Goal: Information Seeking & Learning: Learn about a topic

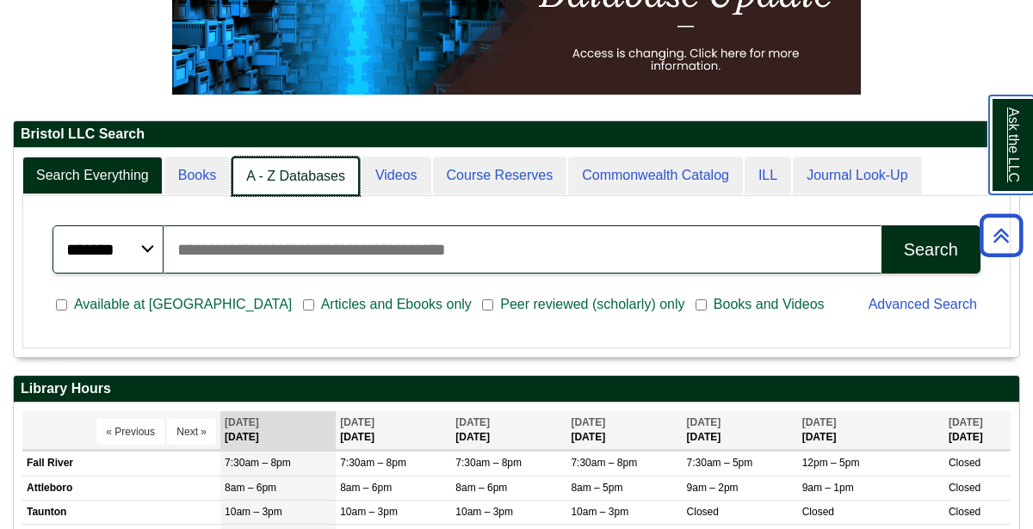
scroll to position [209, 1005]
click at [327, 180] on link "A - Z Databases" at bounding box center [296, 177] width 128 height 40
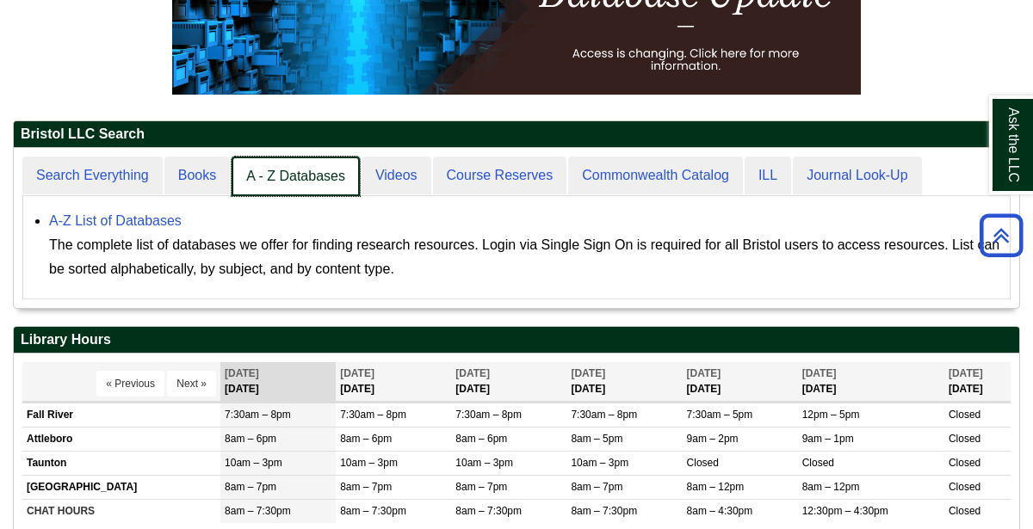
scroll to position [160, 1005]
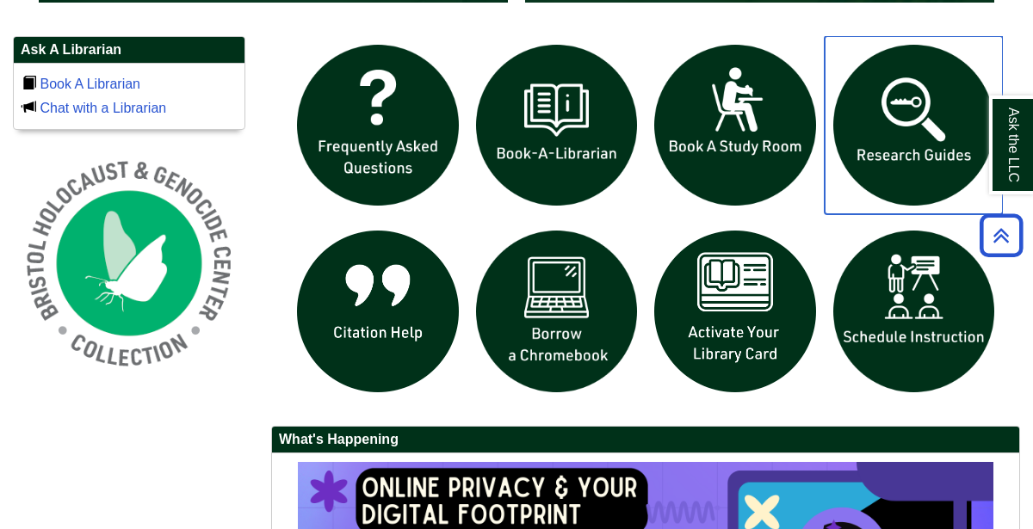
click at [898, 121] on img "slideshow" at bounding box center [914, 125] width 179 height 179
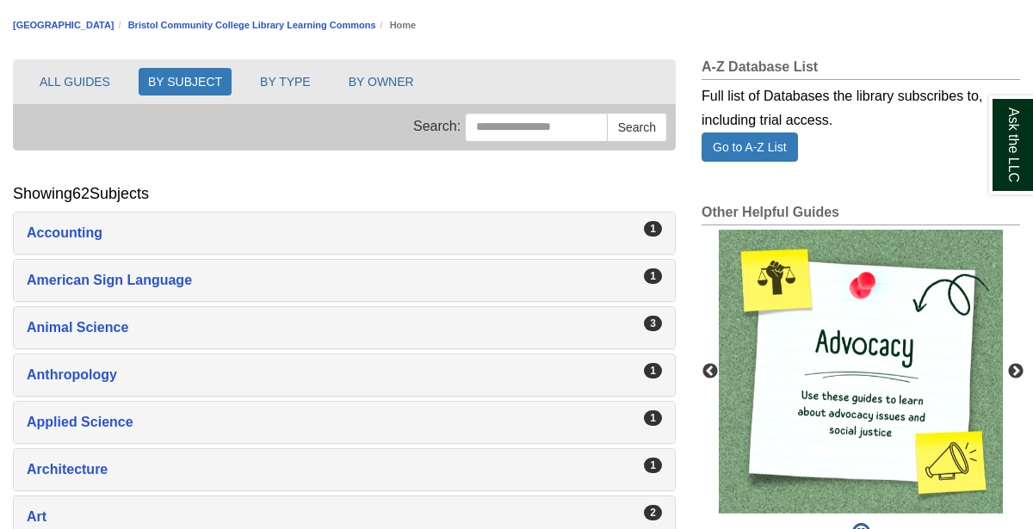
scroll to position [164, 0]
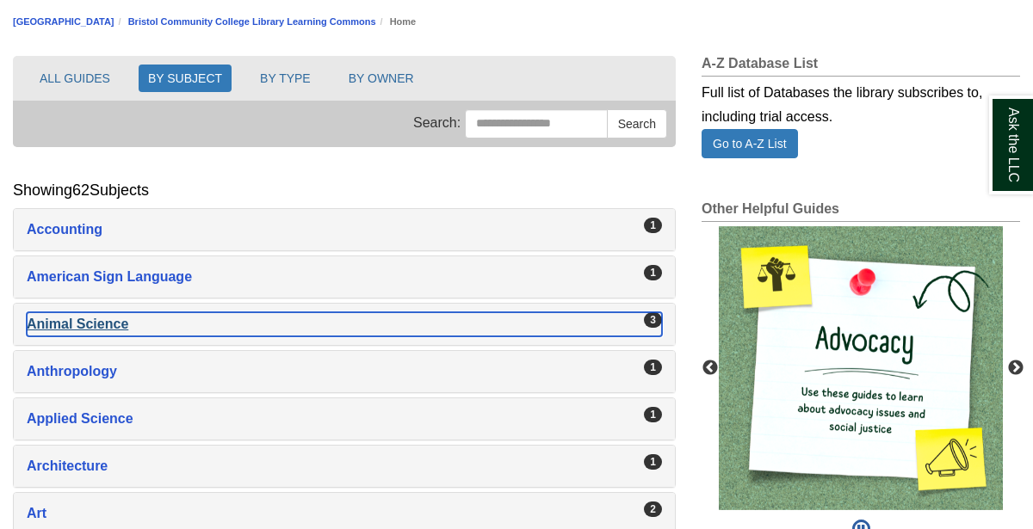
click at [477, 320] on div "Animal Science , 3 guides" at bounding box center [344, 324] width 635 height 24
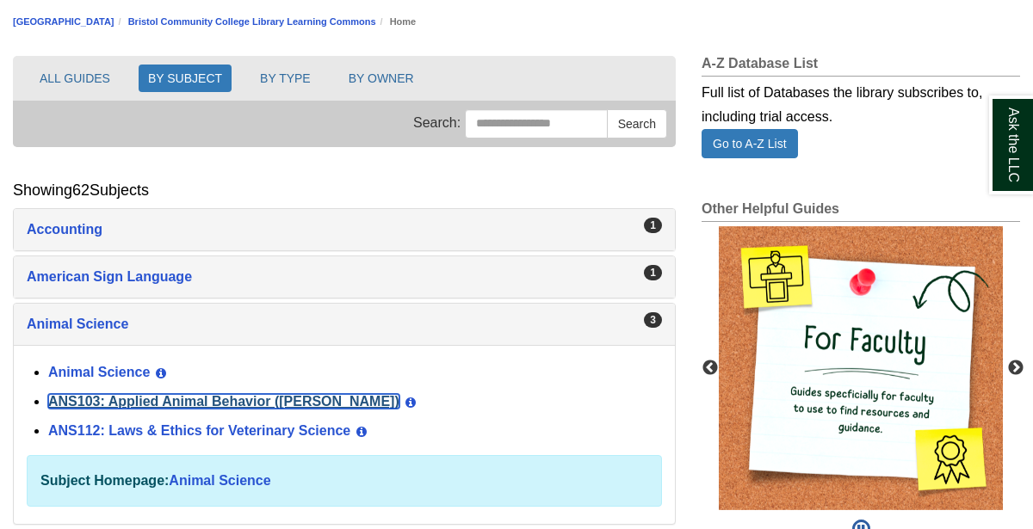
click at [299, 394] on link "ANS103: Applied Animal Behavior ([PERSON_NAME])" at bounding box center [223, 401] width 351 height 15
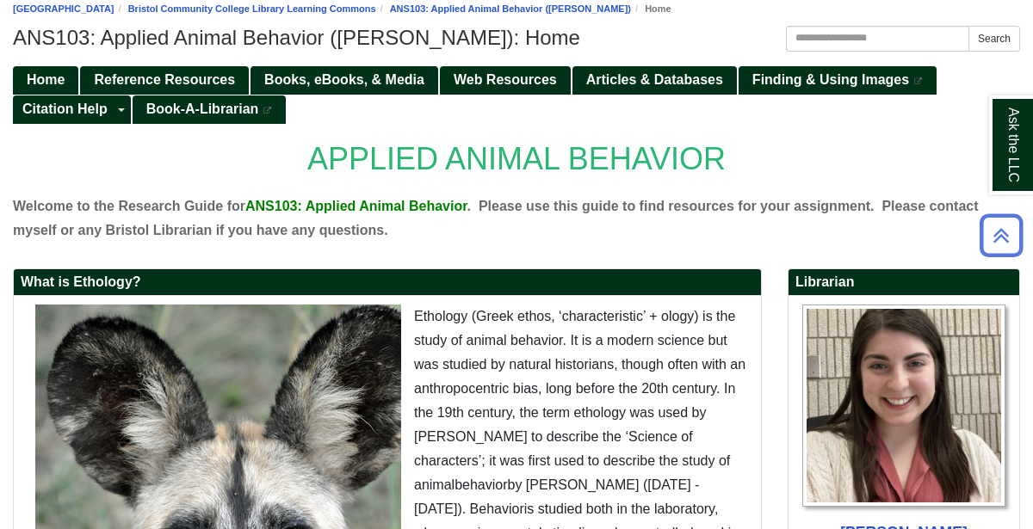
scroll to position [166, 0]
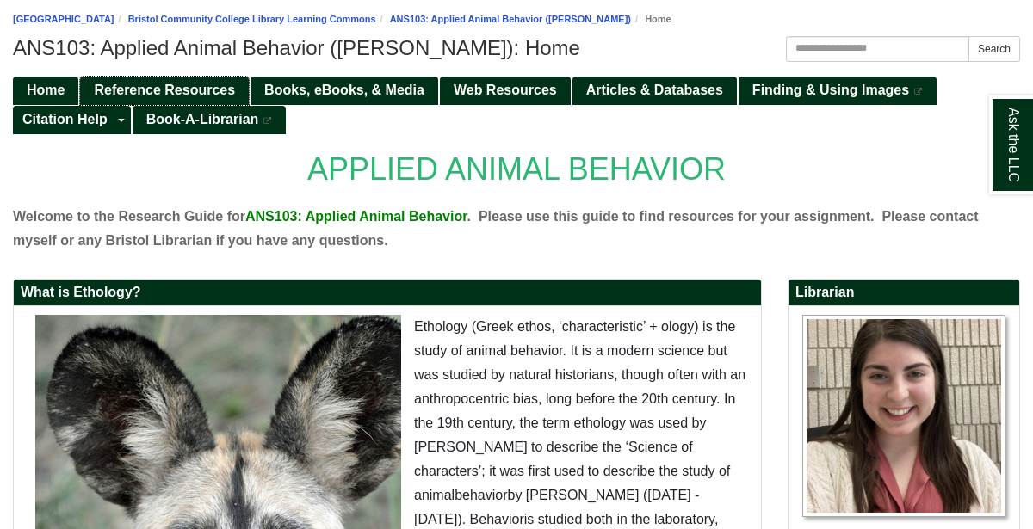
click at [208, 87] on span "Reference Resources" at bounding box center [164, 90] width 141 height 15
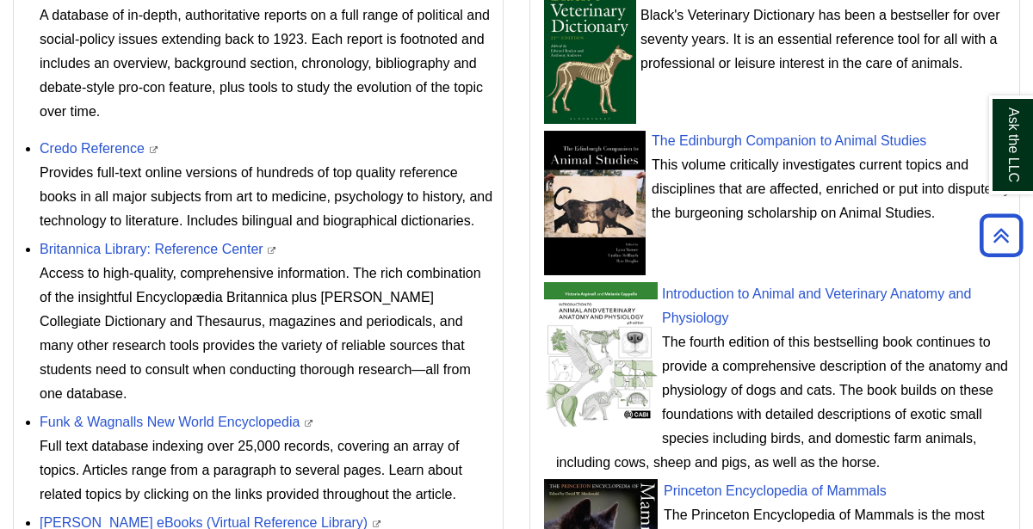
scroll to position [734, 0]
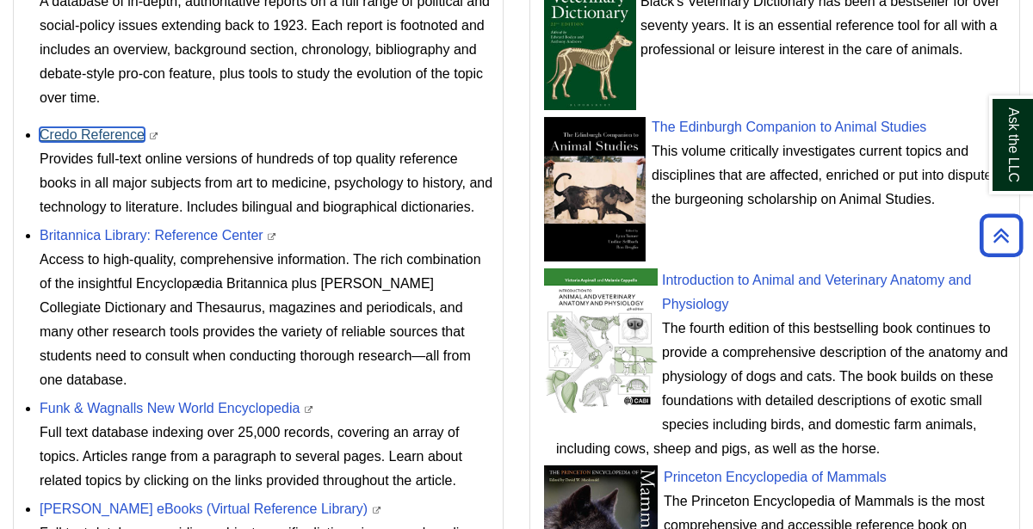
click at [114, 134] on link "Credo Reference" at bounding box center [92, 134] width 105 height 15
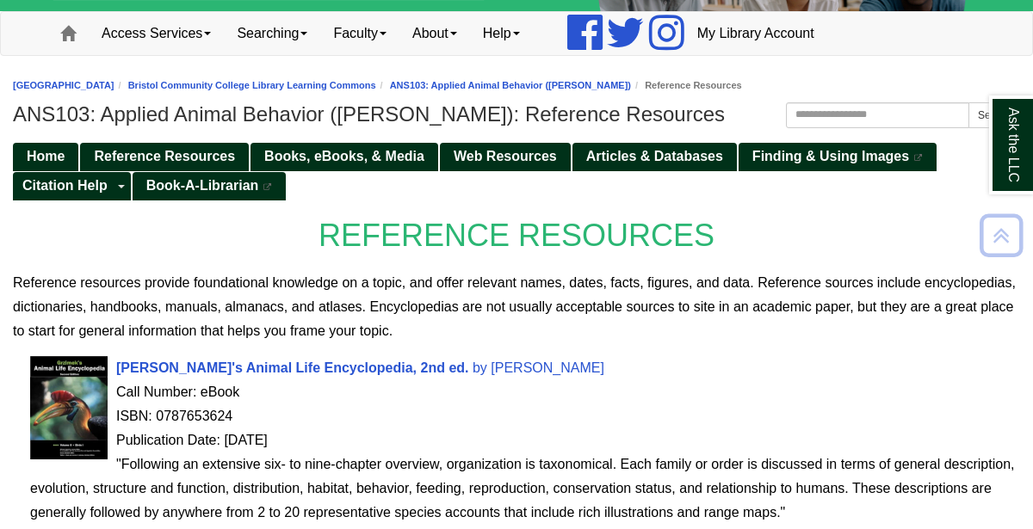
scroll to position [104, 0]
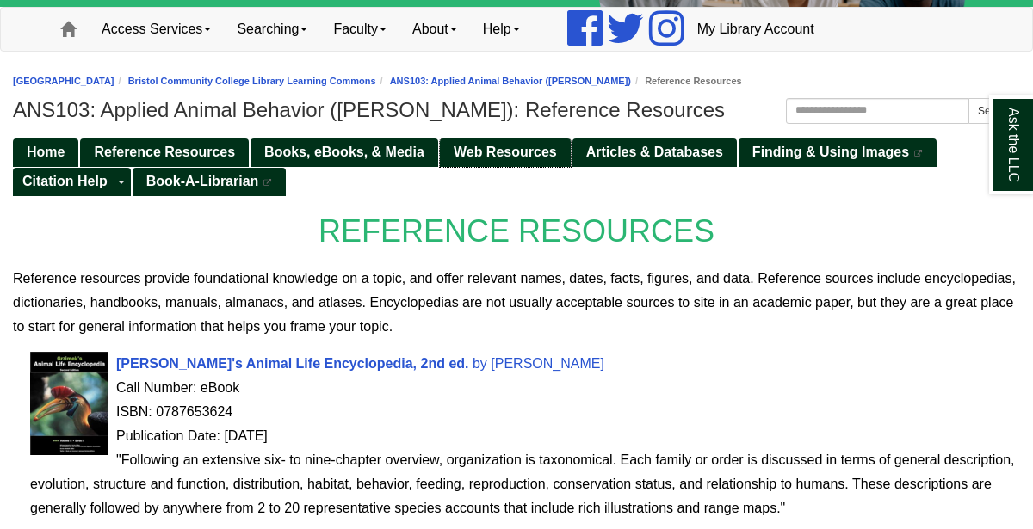
click at [486, 139] on link "Web Resources" at bounding box center [505, 153] width 131 height 28
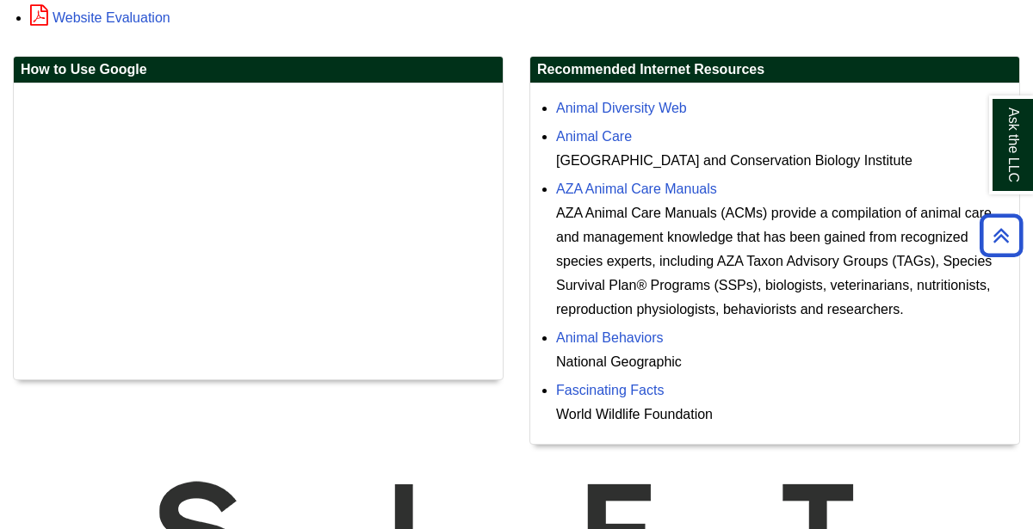
scroll to position [455, 0]
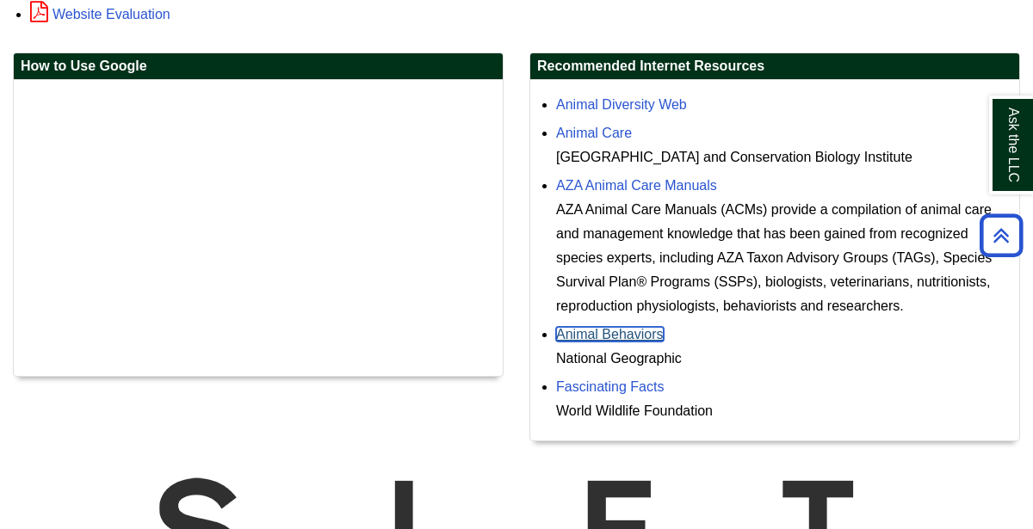
click at [643, 327] on link "Animal Behaviors" at bounding box center [610, 334] width 108 height 15
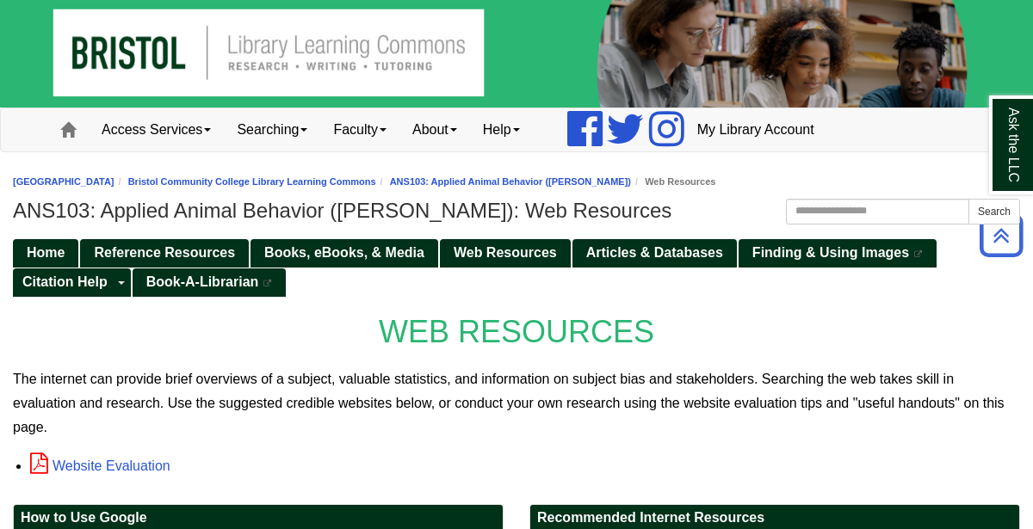
scroll to position [0, 0]
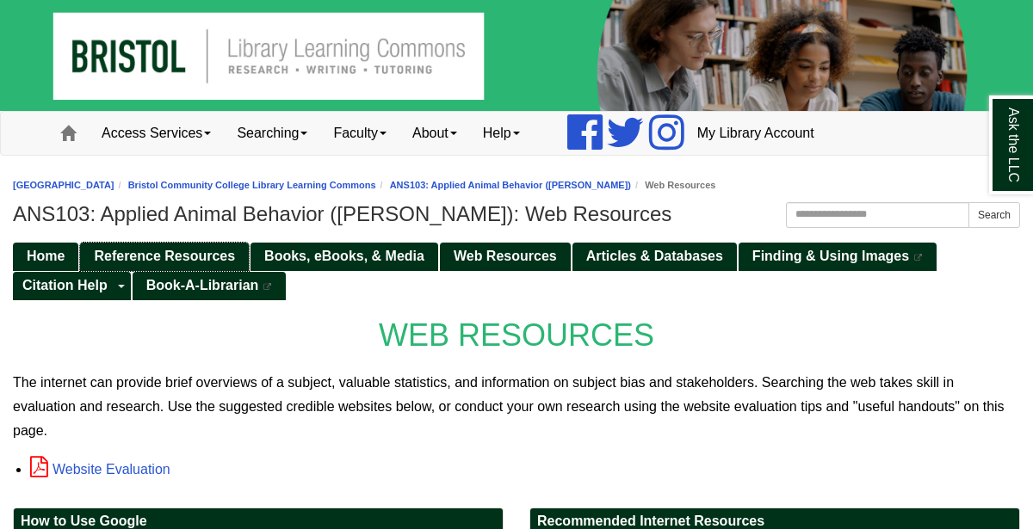
click at [227, 249] on span "Reference Resources" at bounding box center [164, 256] width 141 height 15
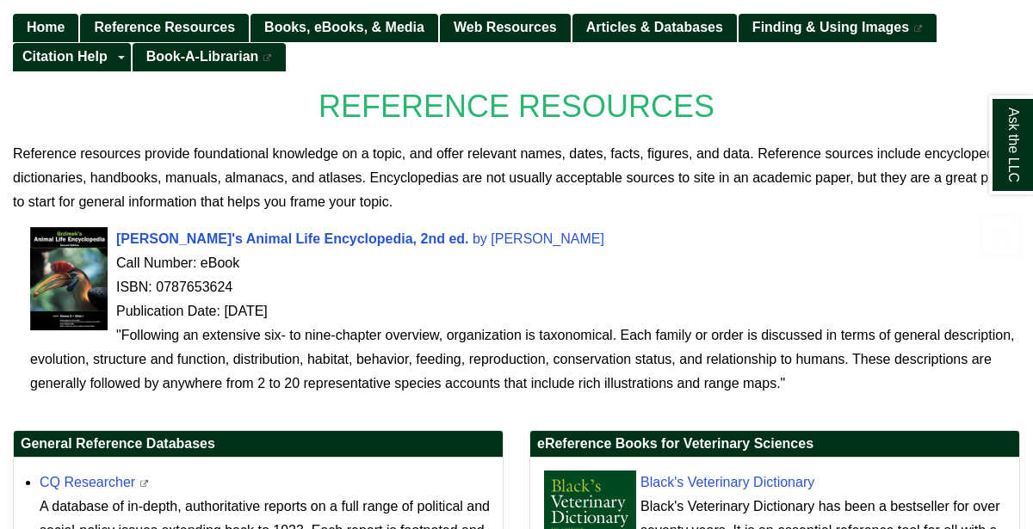
scroll to position [237, 0]
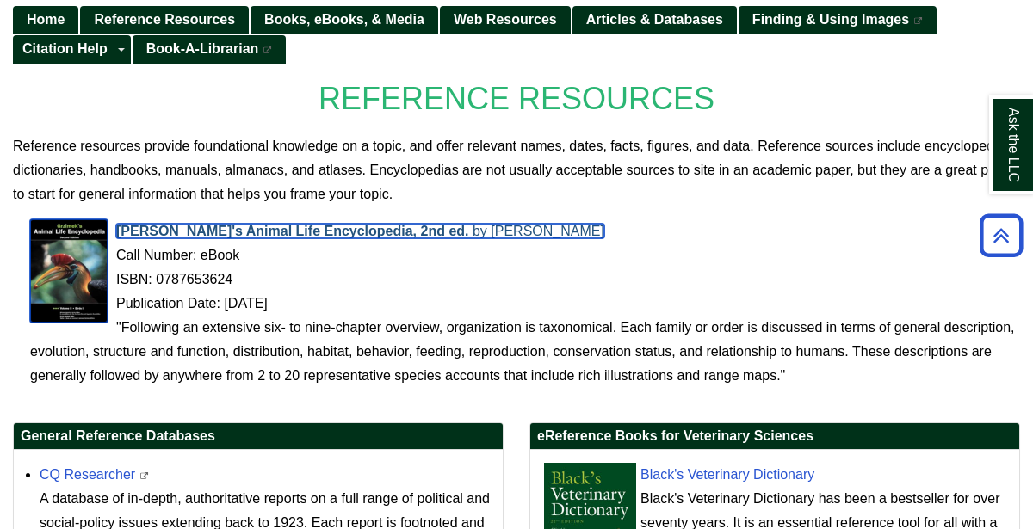
click at [491, 225] on span "[PERSON_NAME]" at bounding box center [548, 231] width 114 height 15
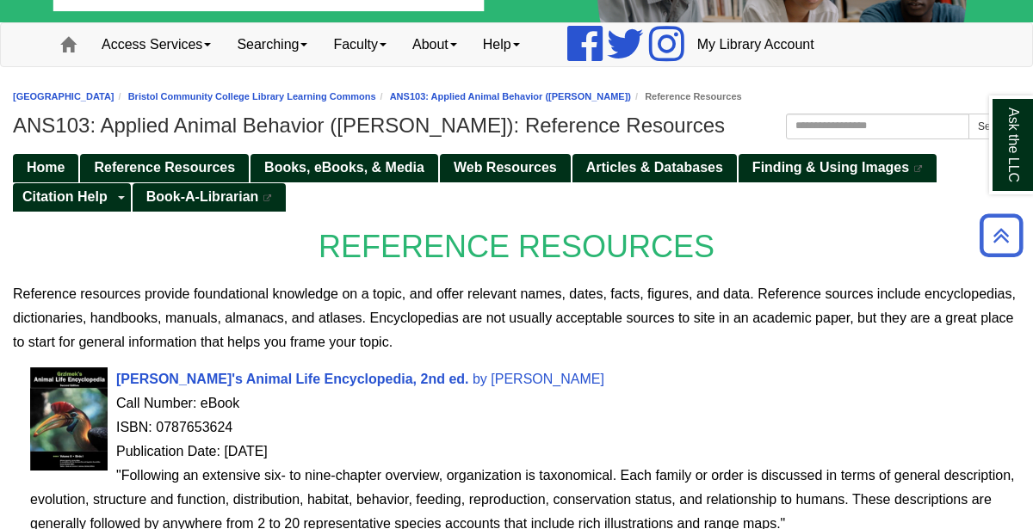
scroll to position [87, 0]
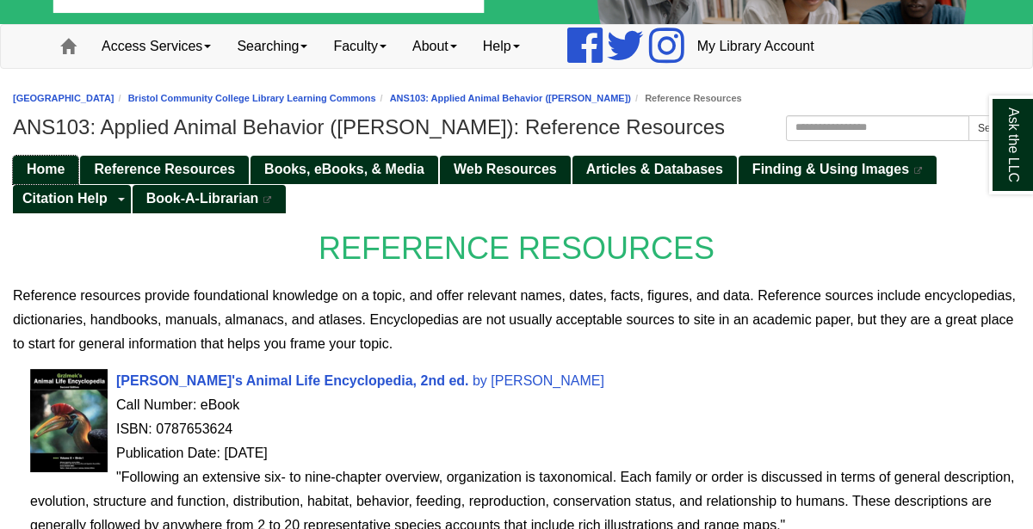
click at [71, 159] on link "Home" at bounding box center [45, 170] width 65 height 28
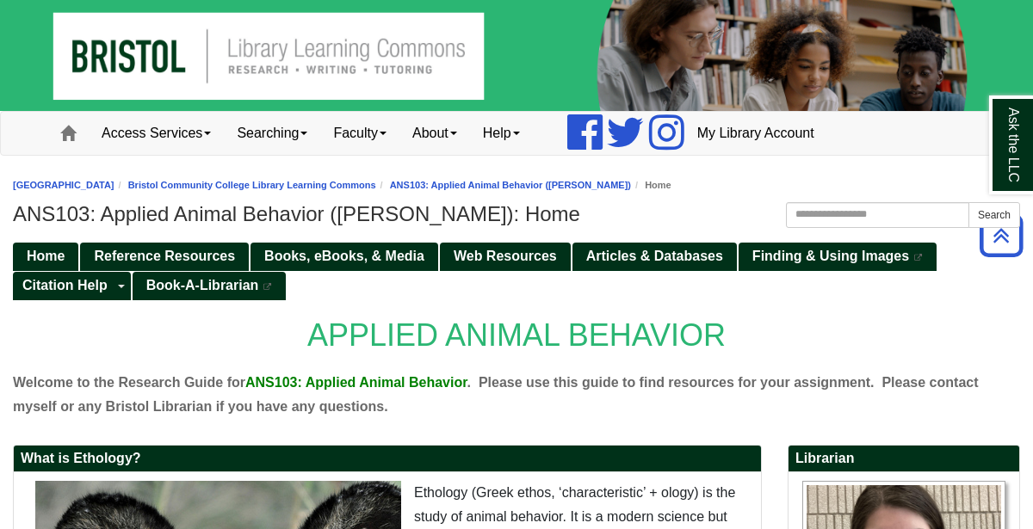
scroll to position [10, 0]
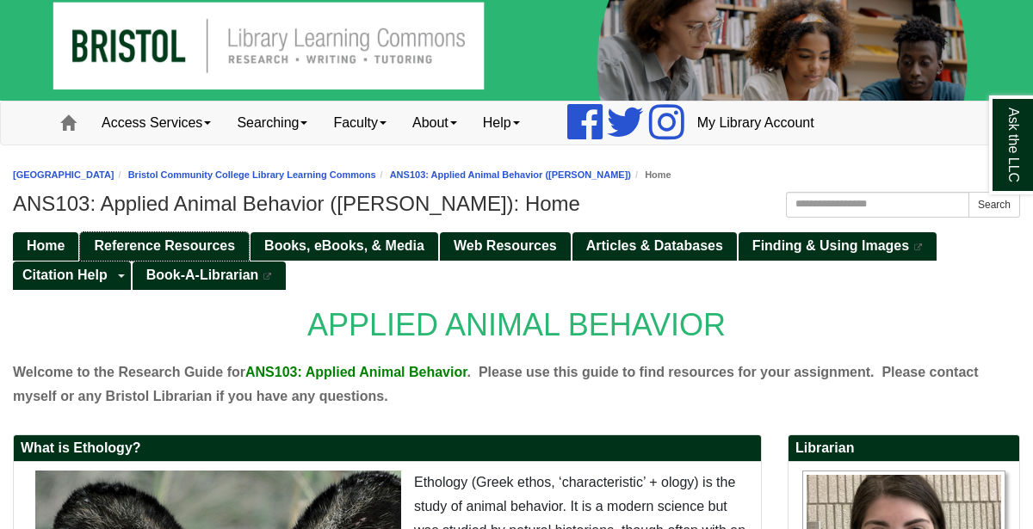
click at [177, 238] on span "Reference Resources" at bounding box center [164, 245] width 141 height 15
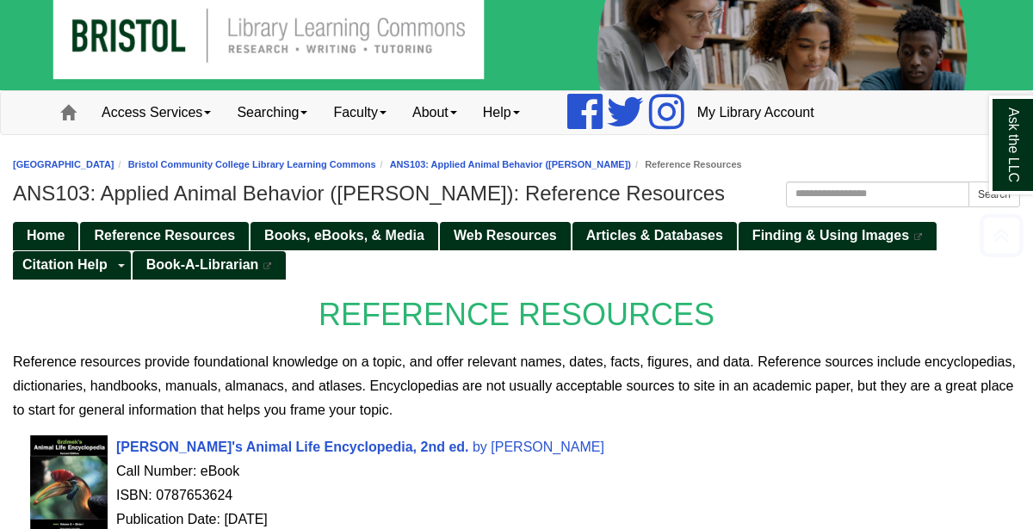
scroll to position [22, 0]
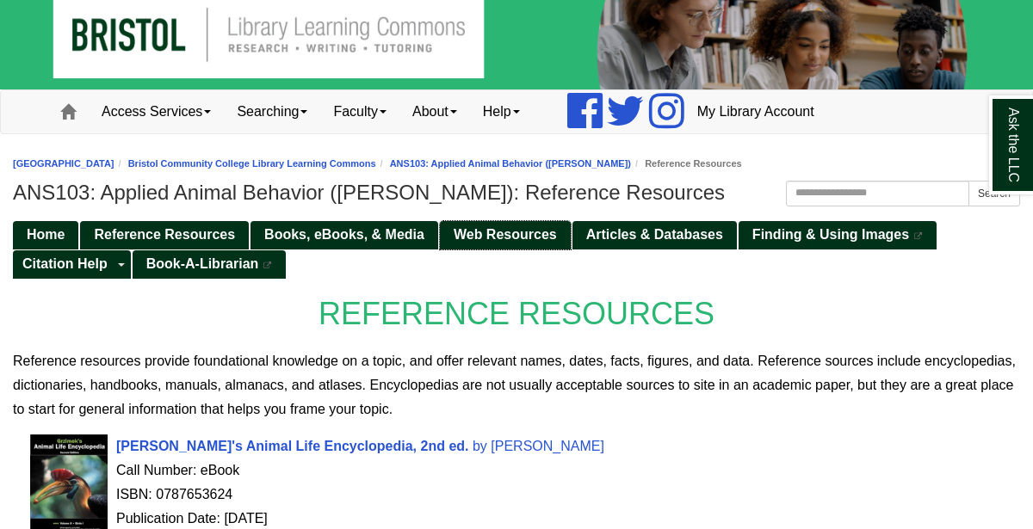
click at [501, 231] on span "Web Resources" at bounding box center [505, 234] width 103 height 15
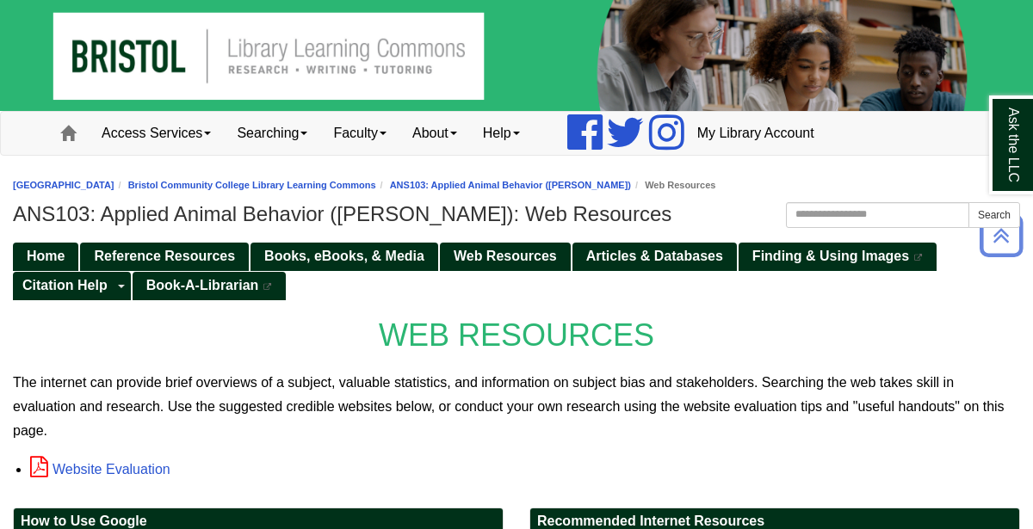
scroll to position [3, 0]
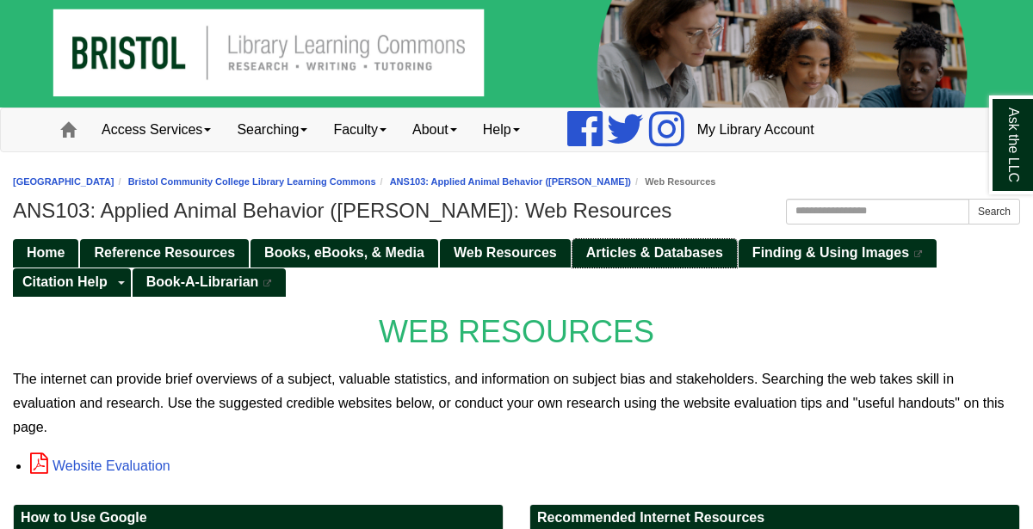
click at [638, 243] on link "Articles & Databases" at bounding box center [654, 253] width 164 height 28
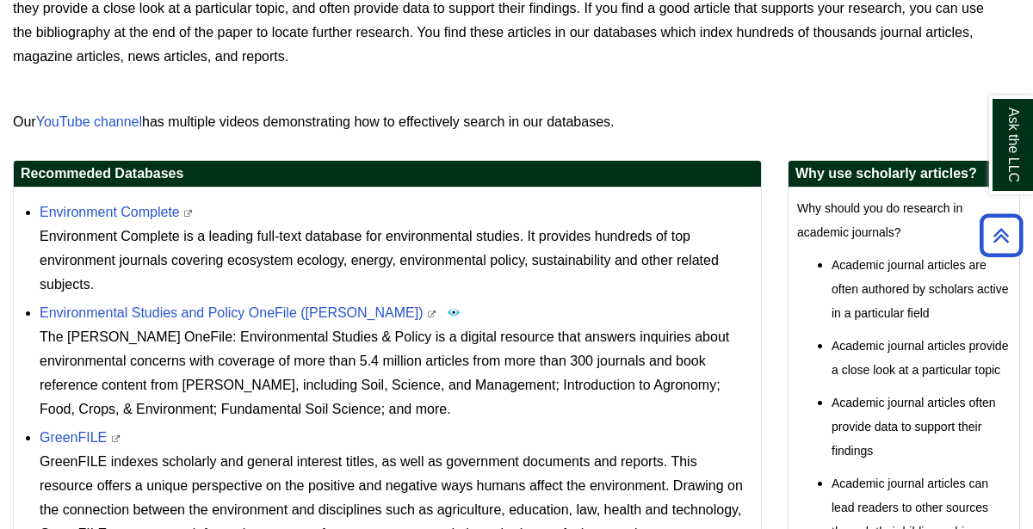
scroll to position [386, 0]
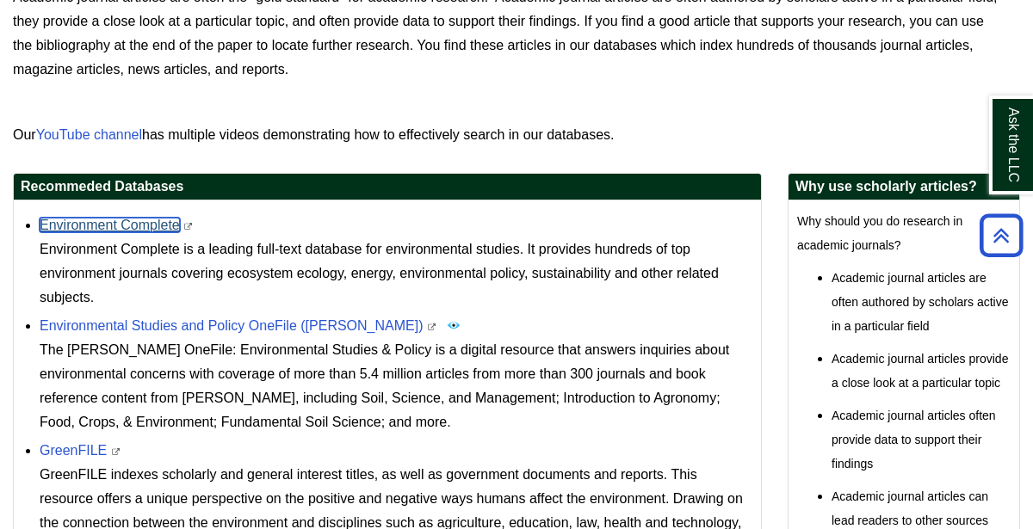
click at [97, 218] on link "Environment Complete" at bounding box center [110, 225] width 140 height 15
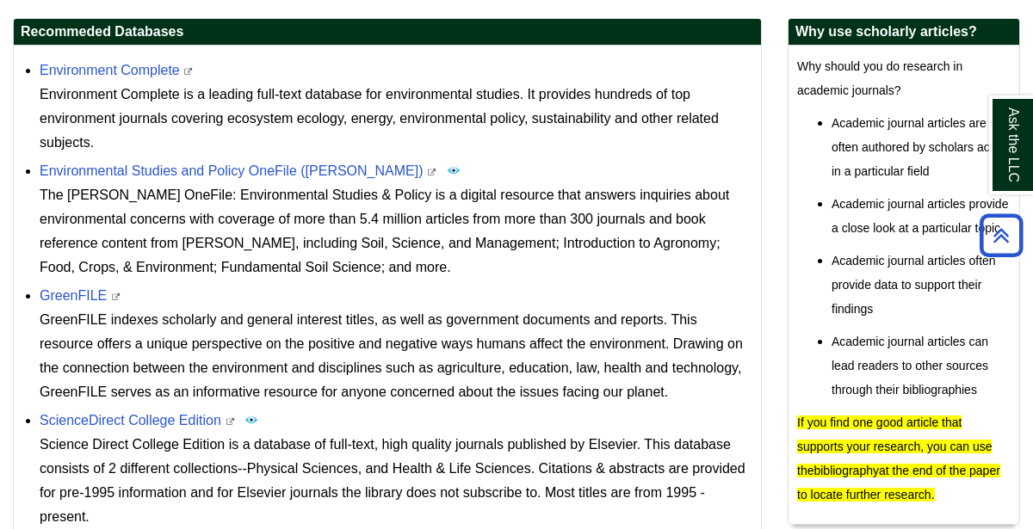
scroll to position [0, 0]
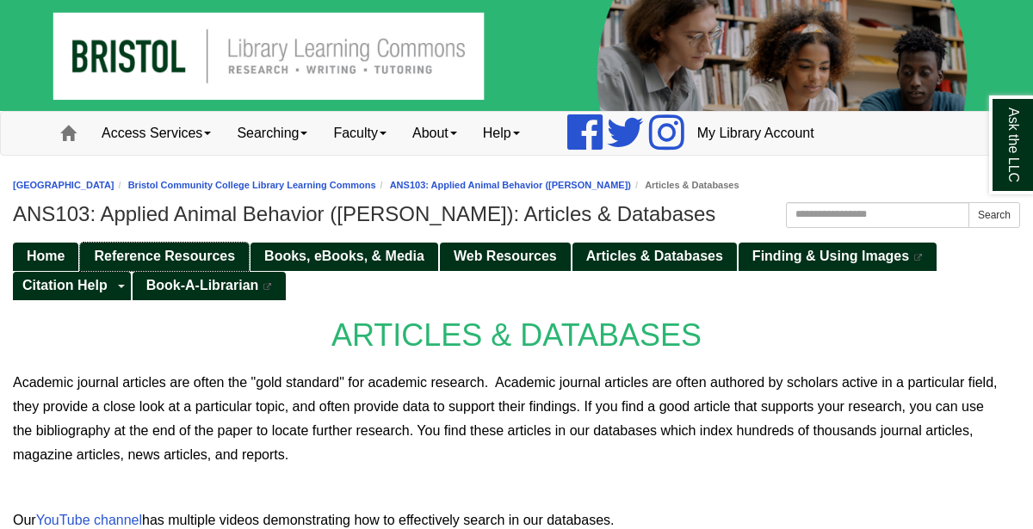
click at [191, 255] on span "Reference Resources" at bounding box center [164, 256] width 141 height 15
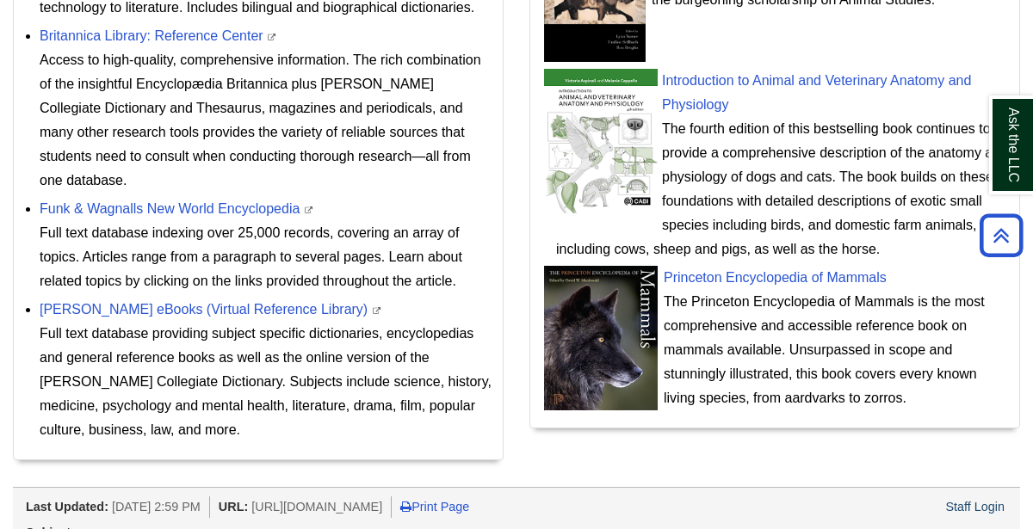
scroll to position [935, 0]
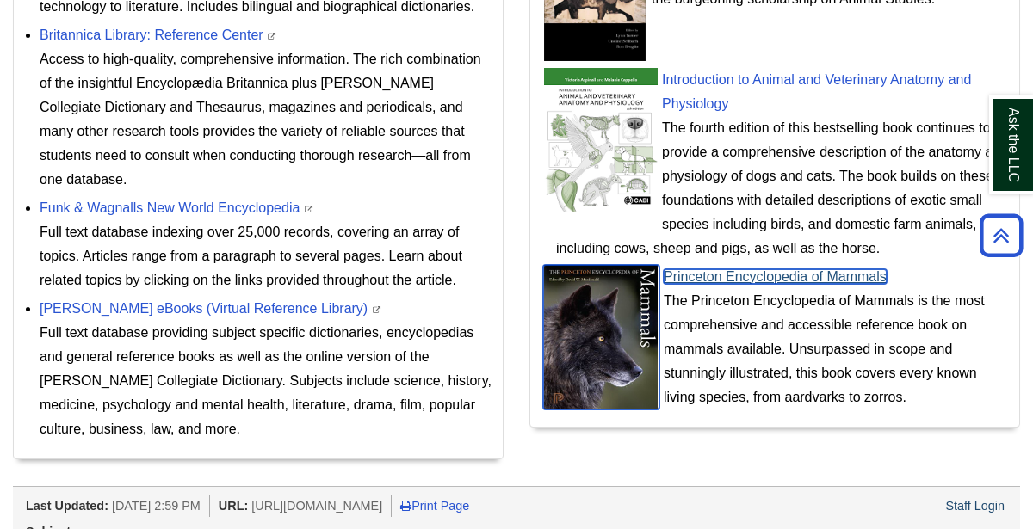
click at [881, 280] on link "Princeton Encyclopedia of Mammals" at bounding box center [775, 276] width 223 height 15
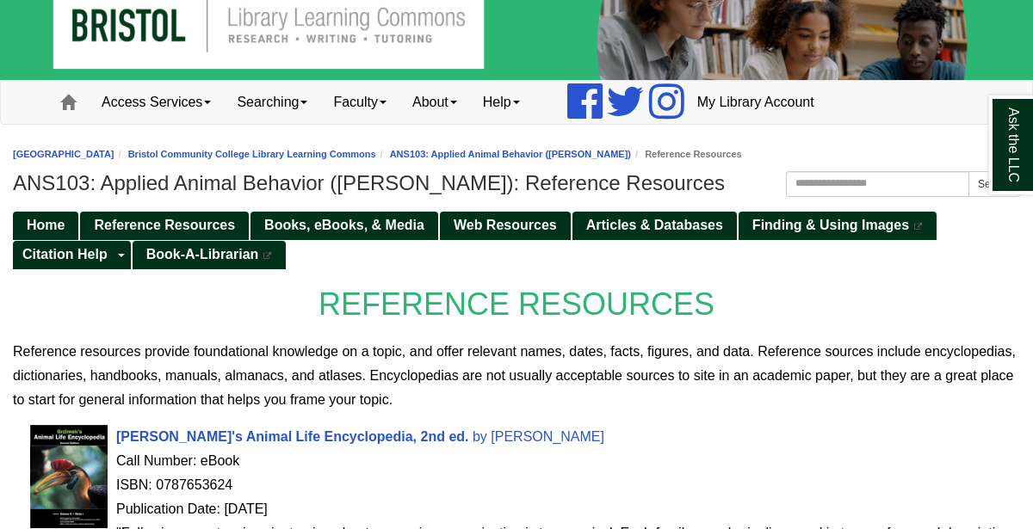
scroll to position [31, 0]
click at [397, 218] on span "Books, eBooks, & Media" at bounding box center [344, 225] width 160 height 15
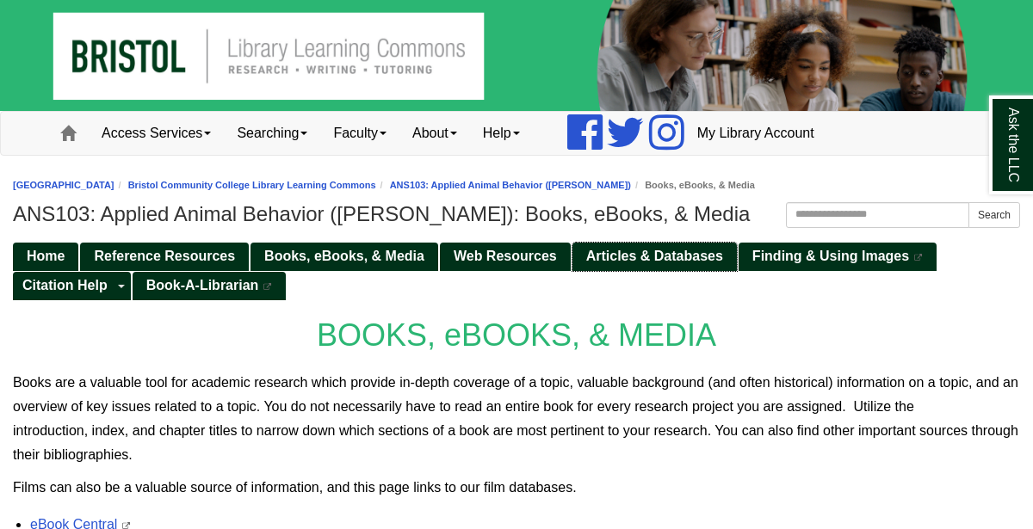
click at [724, 252] on link "Articles & Databases" at bounding box center [654, 257] width 164 height 28
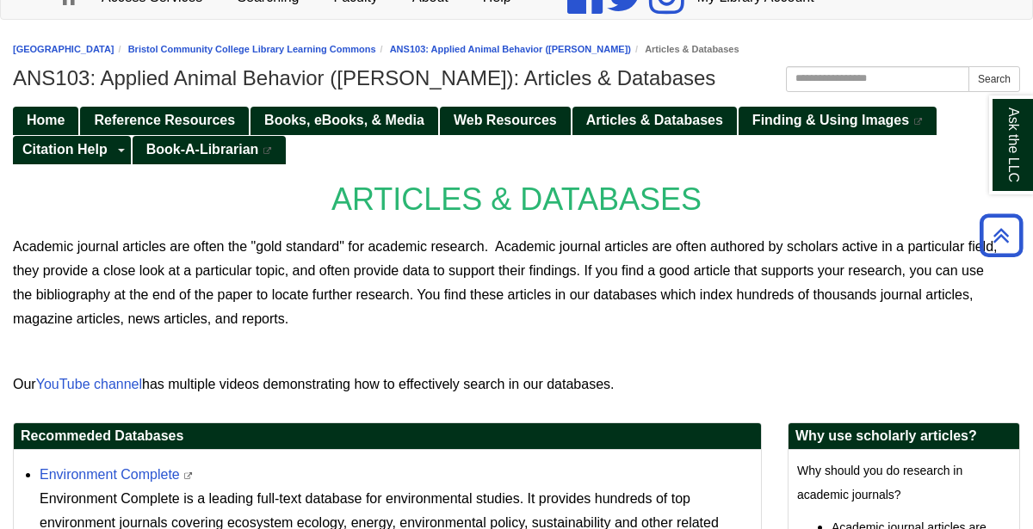
scroll to position [9, 0]
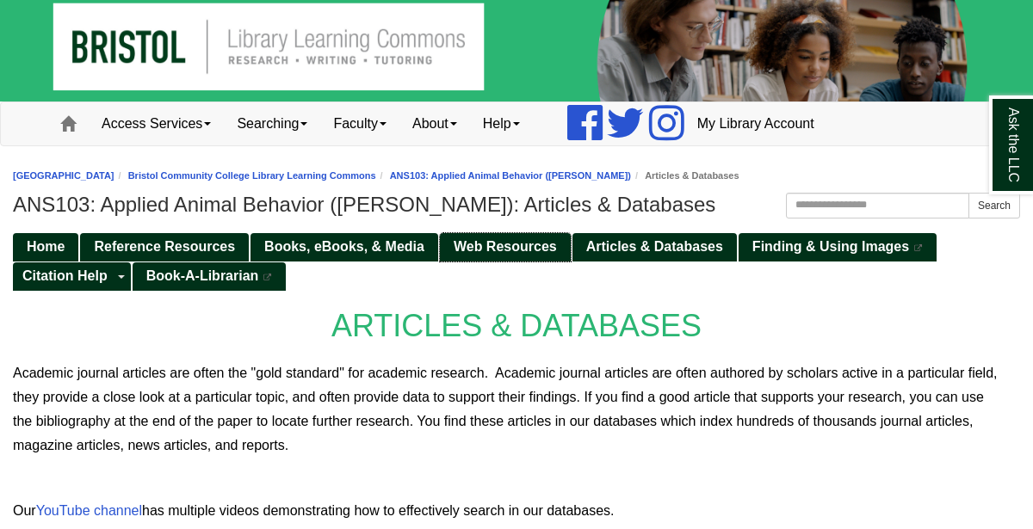
click at [535, 237] on link "Web Resources" at bounding box center [505, 247] width 131 height 28
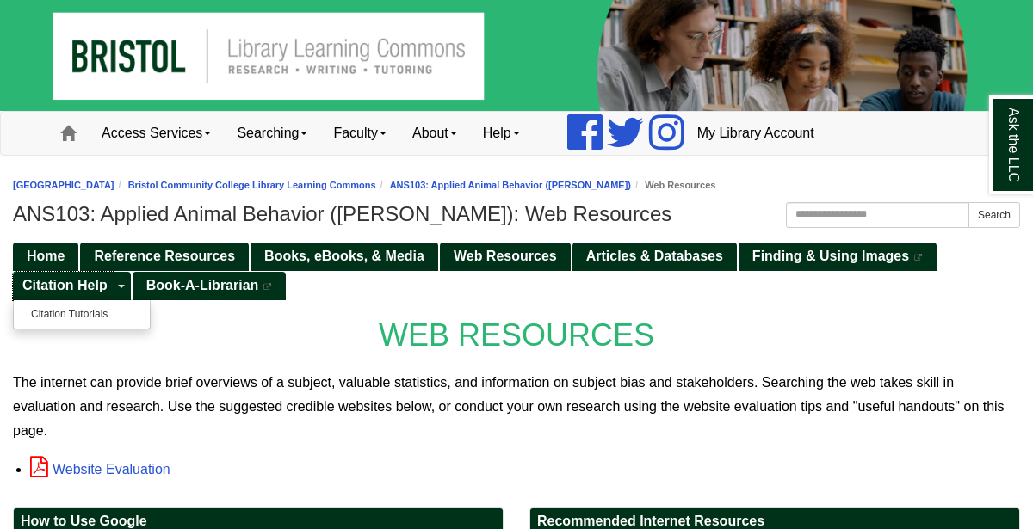
click at [78, 274] on link "Citation Help" at bounding box center [63, 286] width 100 height 28
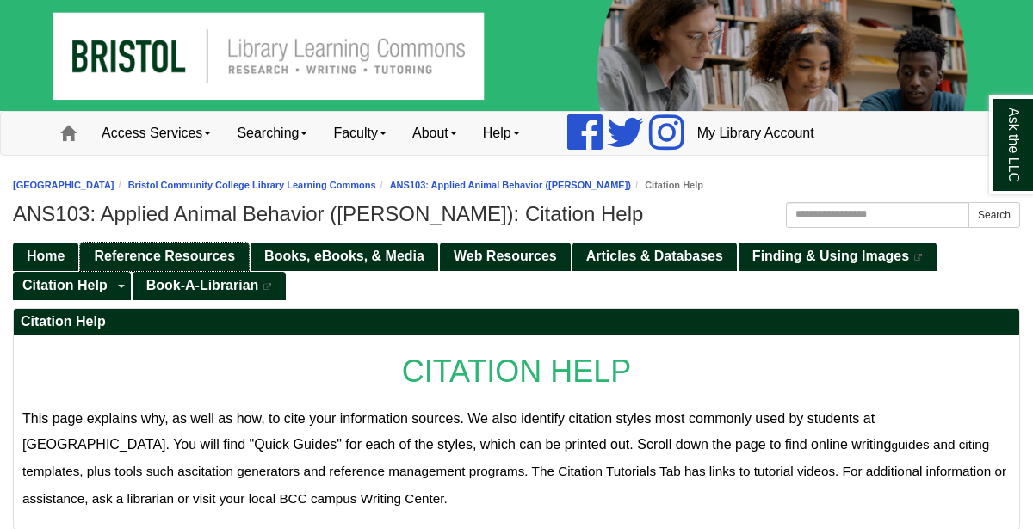
click at [90, 243] on link "Reference Resources" at bounding box center [164, 257] width 169 height 28
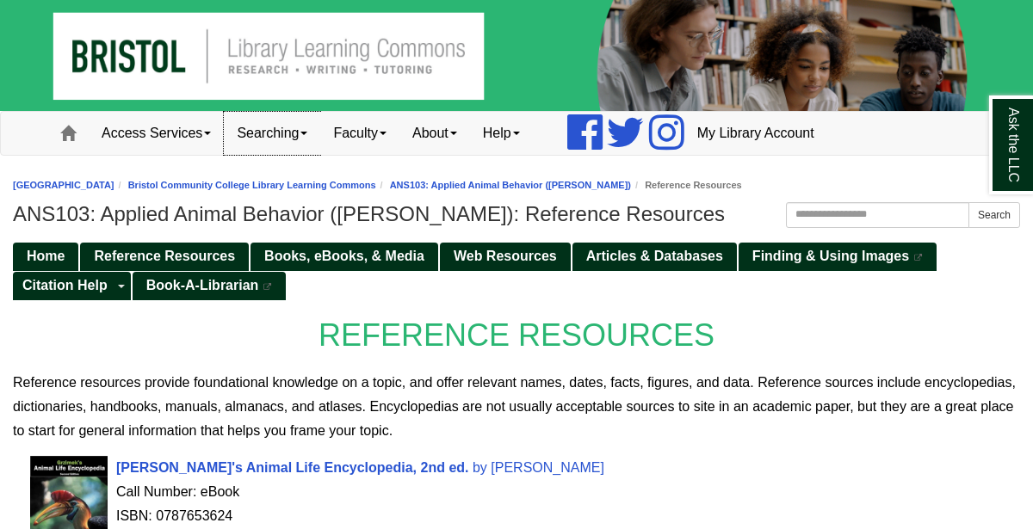
click at [307, 133] on span at bounding box center [303, 133] width 7 height 3
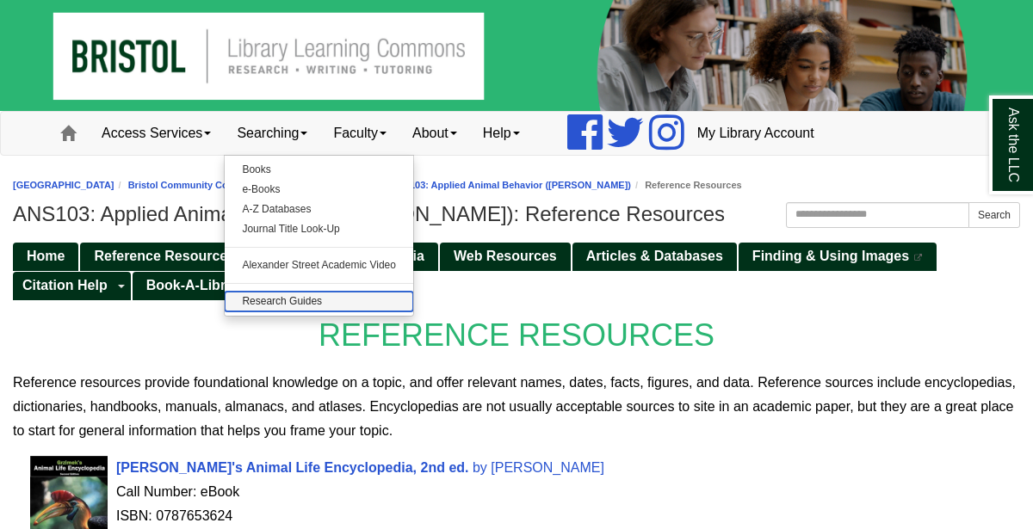
click at [321, 296] on link "Research Guides" at bounding box center [319, 302] width 189 height 20
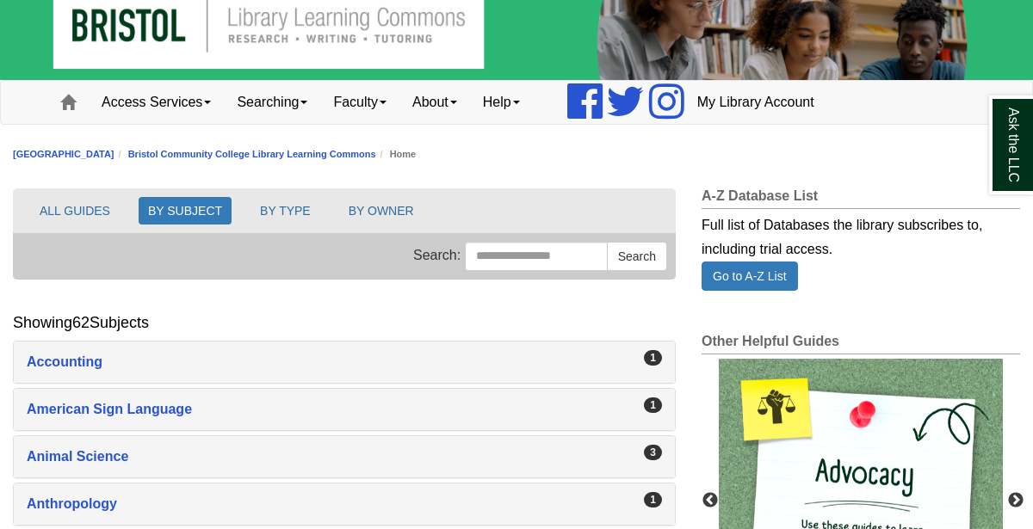
scroll to position [32, 0]
